Goal: Check status: Check status

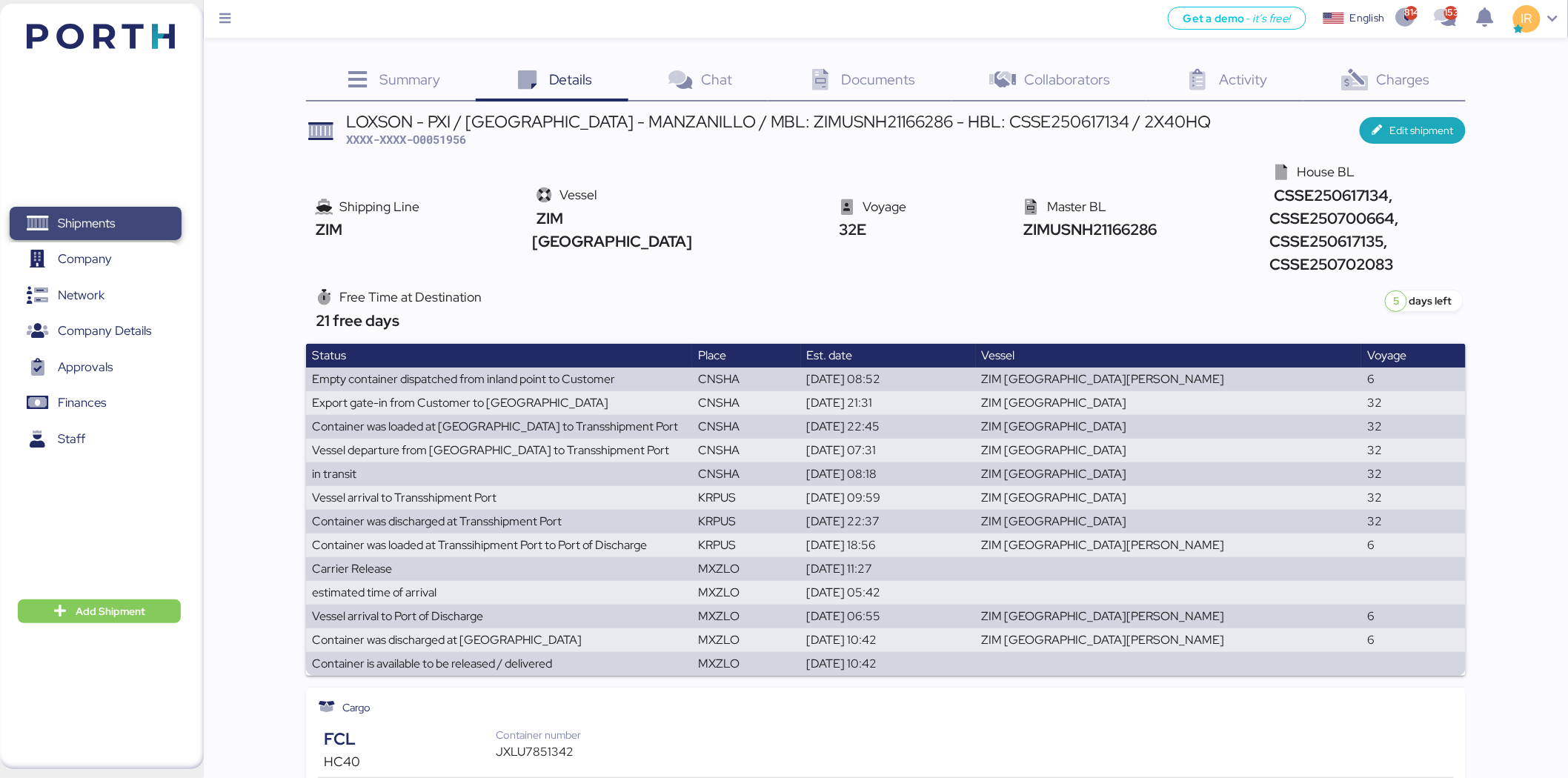
click at [65, 227] on span "Shipments" at bounding box center [86, 223] width 57 height 22
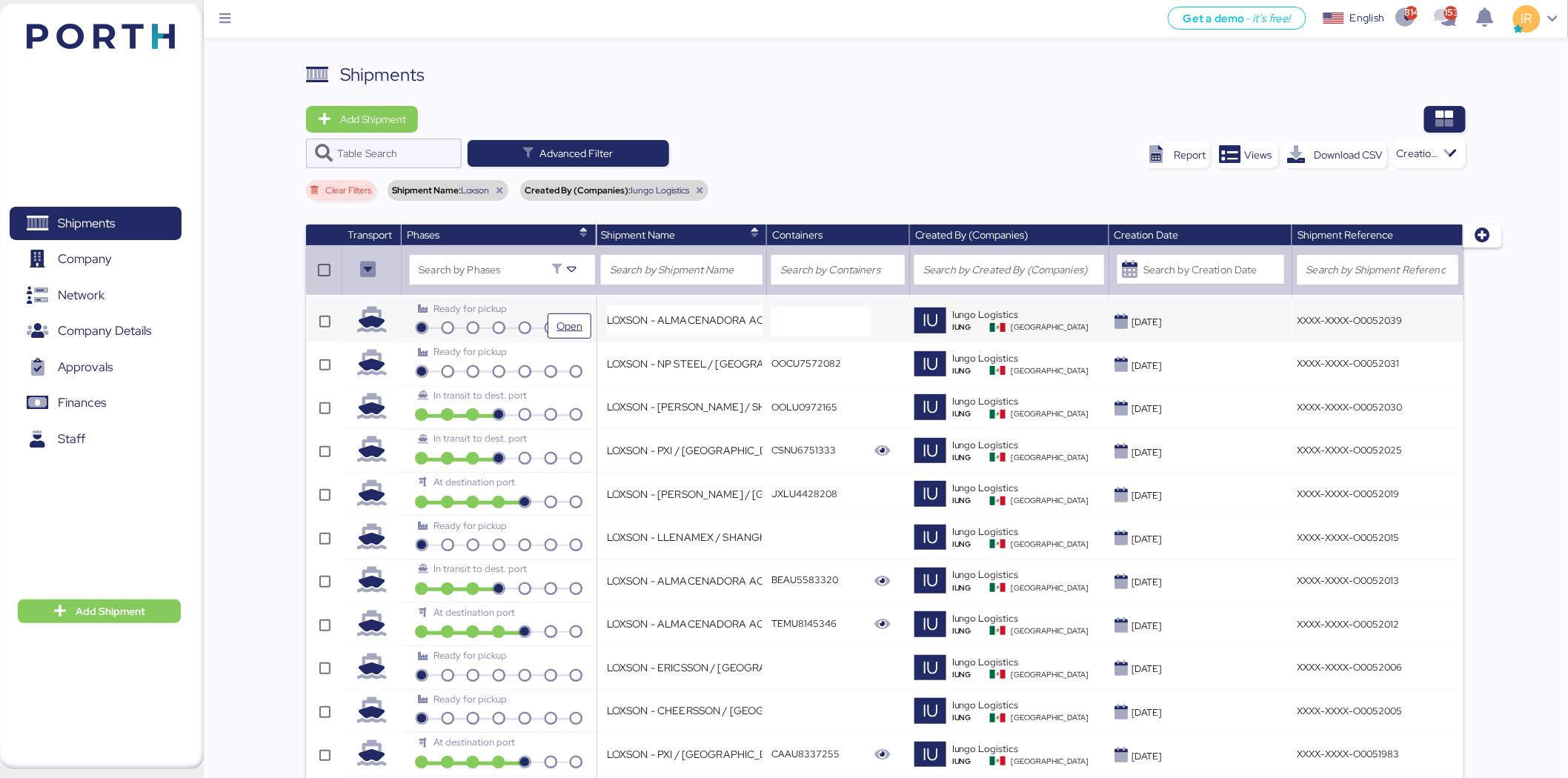
click at [573, 306] on div "Ready for pickup" at bounding box center [499, 308] width 162 height 14
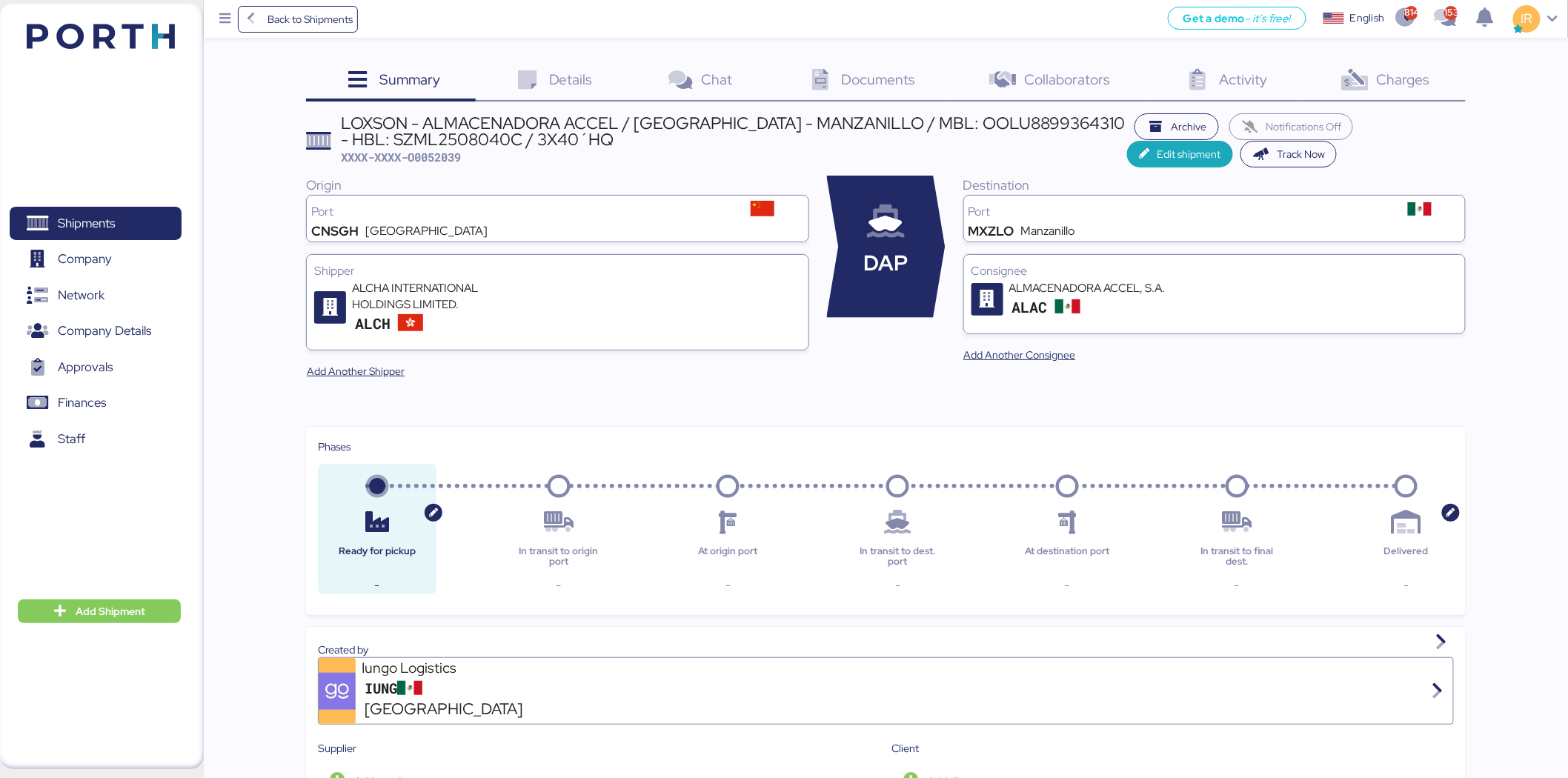
click at [544, 72] on icon at bounding box center [528, 79] width 32 height 22
